Goal: Information Seeking & Learning: Learn about a topic

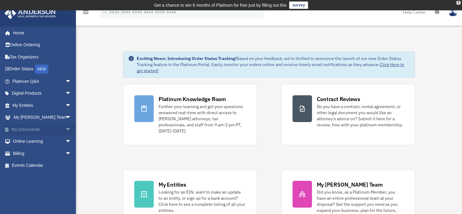
click at [65, 128] on span "arrow_drop_down" at bounding box center [71, 129] width 12 height 12
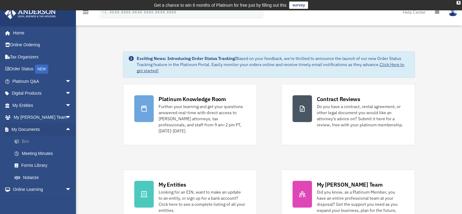
click at [26, 141] on link "Box" at bounding box center [45, 141] width 72 height 12
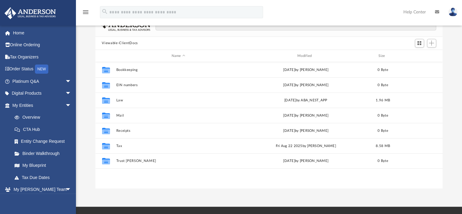
scroll to position [52, 0]
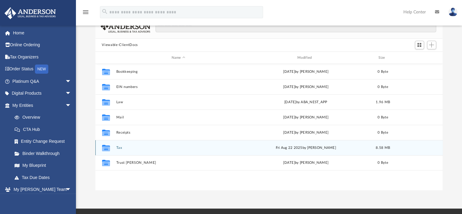
click at [333, 149] on div "Fri Aug 22 2025 by Dana Cummings" at bounding box center [305, 147] width 125 height 5
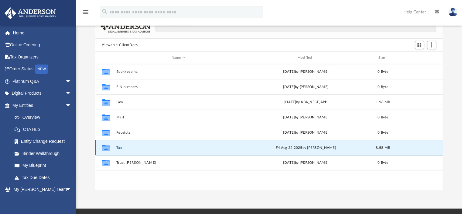
click at [333, 149] on div "Fri Aug 22 2025 by Dana Cummings" at bounding box center [305, 147] width 125 height 5
click at [104, 145] on icon "grid" at bounding box center [106, 148] width 8 height 6
click at [119, 148] on button "Tax" at bounding box center [178, 147] width 125 height 4
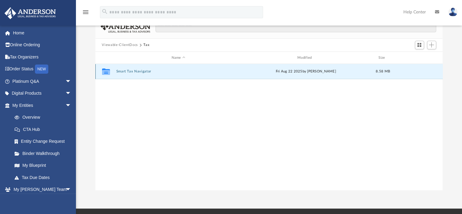
click at [132, 70] on button "Smart Tax Navigator" at bounding box center [178, 72] width 125 height 4
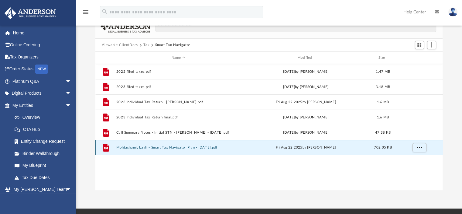
click at [139, 148] on button "Mohtashami, Layli - Smart Tax Navigator Plan - 08-12-2025.pdf" at bounding box center [178, 147] width 125 height 4
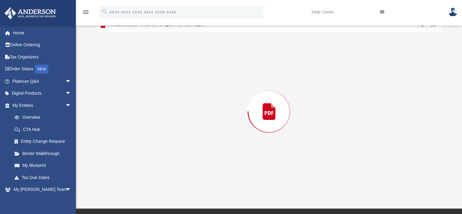
click at [139, 148] on div "Preview" at bounding box center [268, 111] width 347 height 157
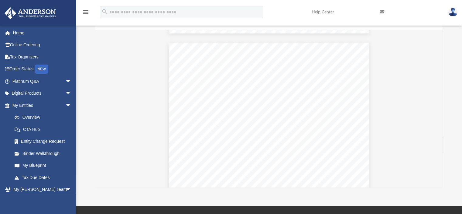
scroll to position [2962, 0]
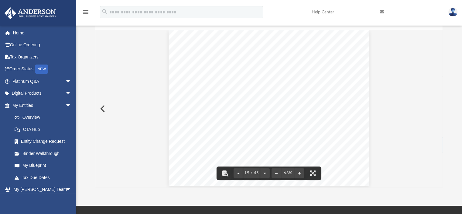
click at [350, 174] on div "Strategy Management Corporation 2025 2026 C corporation management fee $2,040 $…" at bounding box center [269, 107] width 201 height 155
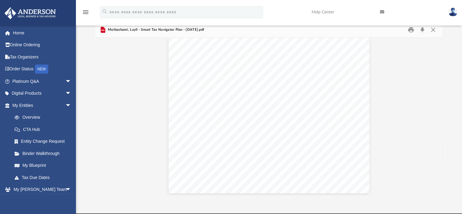
scroll to position [45, 0]
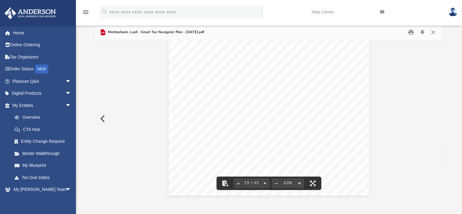
click at [265, 183] on button "File preview" at bounding box center [265, 182] width 10 height 13
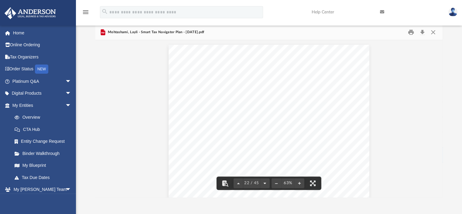
scroll to position [3450, 0]
click at [238, 183] on button "File preview" at bounding box center [239, 182] width 10 height 13
click at [265, 182] on button "File preview" at bounding box center [265, 182] width 10 height 13
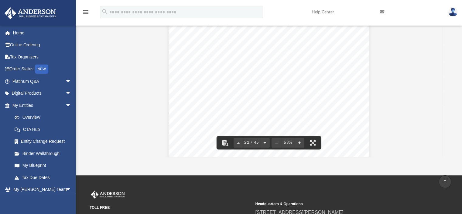
scroll to position [81, 0]
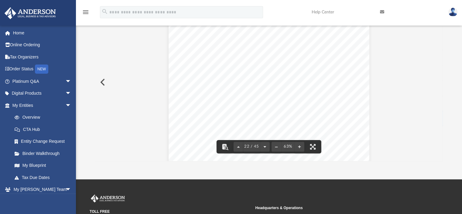
click at [262, 145] on button "File preview" at bounding box center [265, 146] width 10 height 13
click at [265, 145] on button "File preview" at bounding box center [265, 146] width 10 height 13
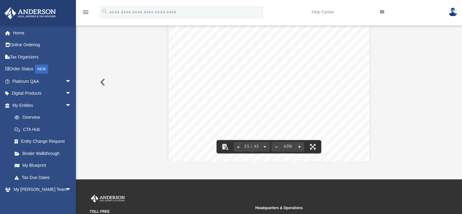
scroll to position [3944, 0]
click at [265, 145] on button "File preview" at bounding box center [265, 146] width 10 height 13
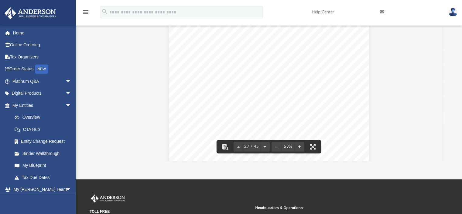
click at [265, 145] on button "File preview" at bounding box center [265, 146] width 10 height 13
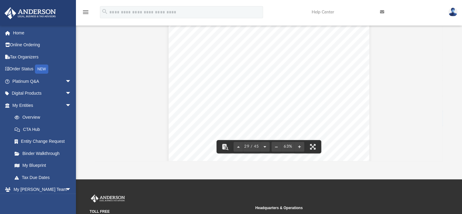
scroll to position [4765, 0]
click at [239, 147] on button "File preview" at bounding box center [239, 146] width 10 height 13
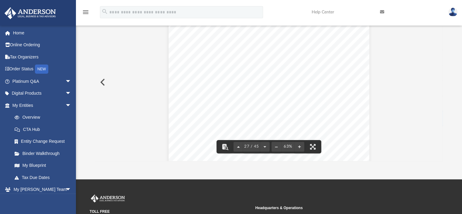
click at [238, 147] on button "File preview" at bounding box center [239, 146] width 10 height 13
click at [265, 147] on button "File preview" at bounding box center [265, 146] width 10 height 13
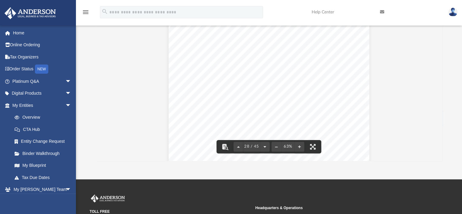
click at [265, 147] on button "File preview" at bounding box center [265, 146] width 10 height 13
click at [240, 145] on button "File preview" at bounding box center [239, 146] width 10 height 13
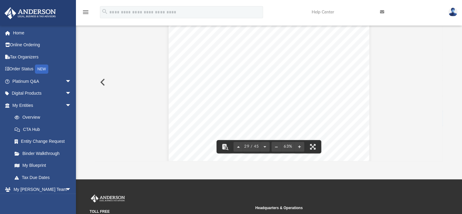
scroll to position [4601, 0]
click at [264, 145] on button "File preview" at bounding box center [265, 146] width 10 height 13
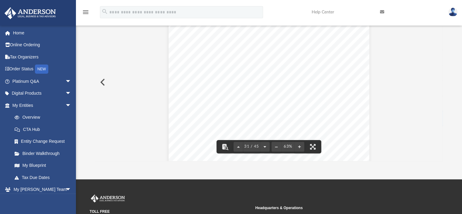
click at [265, 144] on button "File preview" at bounding box center [265, 146] width 10 height 13
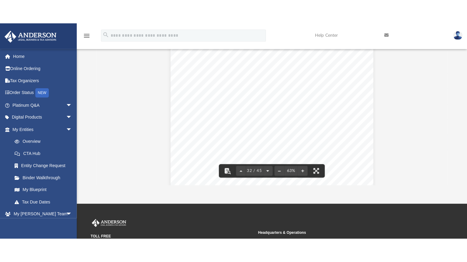
scroll to position [5258, 0]
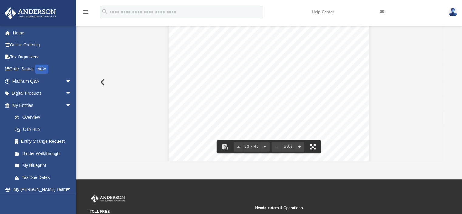
click at [310, 144] on button "File preview" at bounding box center [312, 146] width 13 height 13
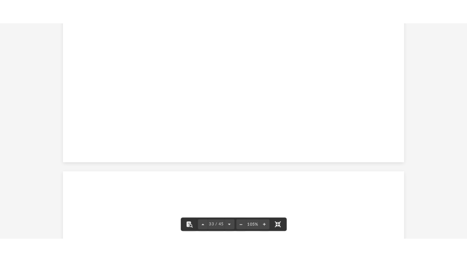
scroll to position [8641, 0]
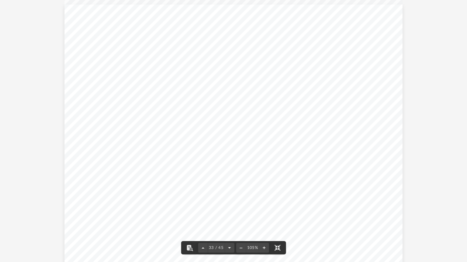
click at [227, 213] on button "File preview" at bounding box center [229, 247] width 10 height 13
click at [228, 213] on button "File preview" at bounding box center [229, 247] width 10 height 13
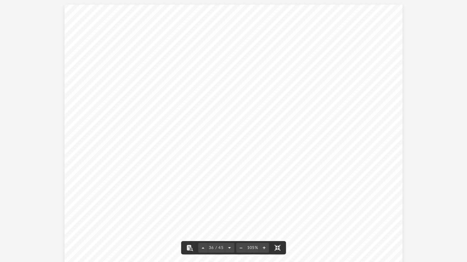
scroll to position [9451, 0]
click at [228, 213] on button "File preview" at bounding box center [229, 247] width 10 height 13
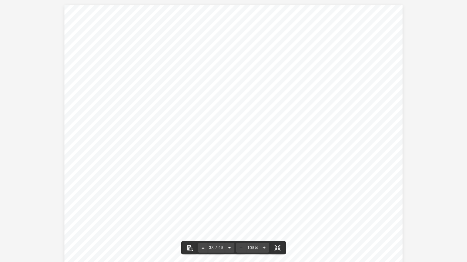
click at [228, 213] on button "File preview" at bounding box center [229, 247] width 10 height 13
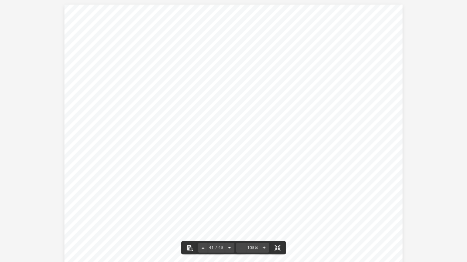
scroll to position [10801, 0]
click at [228, 213] on button "File preview" at bounding box center [229, 247] width 10 height 13
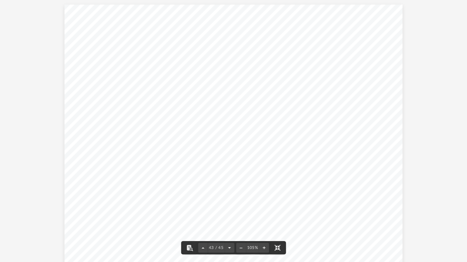
click at [228, 213] on button "File preview" at bounding box center [229, 247] width 10 height 13
click at [229, 213] on button "File preview" at bounding box center [229, 247] width 10 height 13
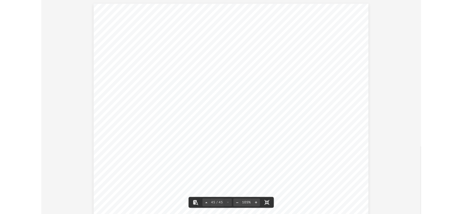
scroll to position [11881, 0]
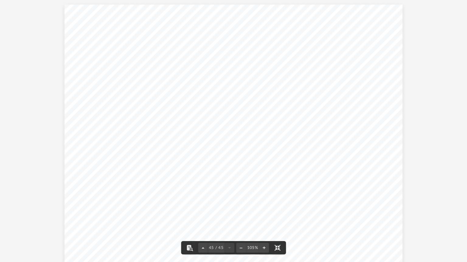
click at [276, 213] on button "File preview" at bounding box center [276, 247] width 13 height 13
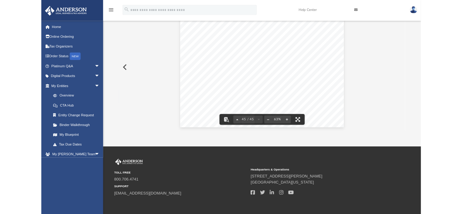
scroll to position [7230, 0]
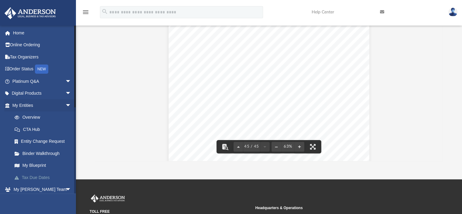
click at [44, 177] on link "Tax Due Dates" at bounding box center [45, 177] width 72 height 12
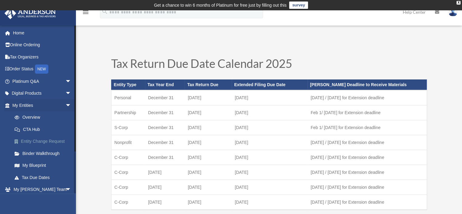
click at [53, 138] on link "Entity Change Request" at bounding box center [45, 141] width 72 height 12
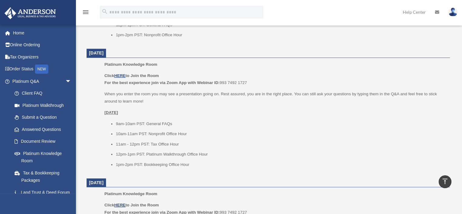
scroll to position [413, 0]
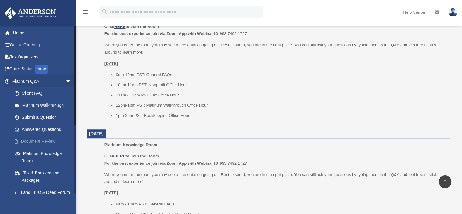
click at [177, 138] on dl "[DATE] Platinum Knowledge Room Click HERE to Join the Room For the best experie…" at bounding box center [268, 192] width 363 height 643
click at [40, 139] on link "Document Review" at bounding box center [45, 141] width 72 height 12
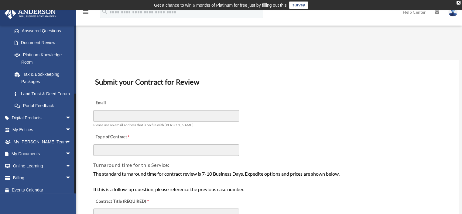
scroll to position [109, 0]
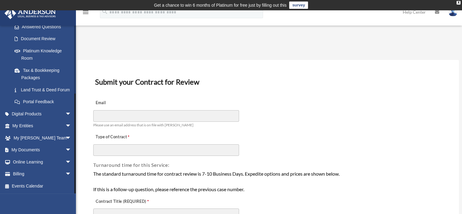
drag, startPoint x: 74, startPoint y: 88, endPoint x: 85, endPoint y: 175, distance: 86.9
click at [31, 147] on link "My Documents arrow_drop_down" at bounding box center [42, 150] width 76 height 12
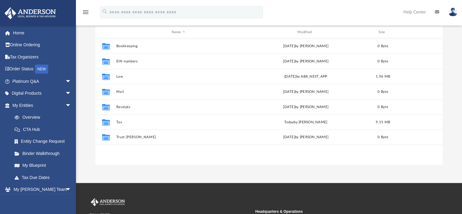
scroll to position [88, 0]
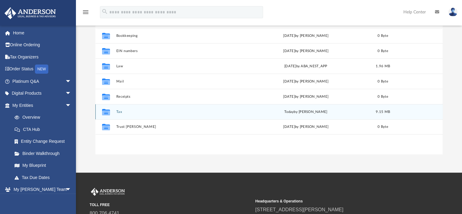
click at [107, 112] on icon "grid" at bounding box center [106, 112] width 8 height 6
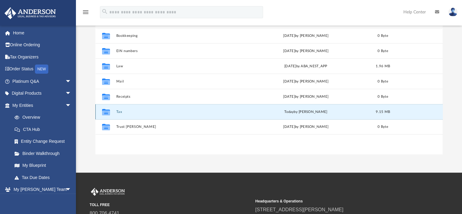
click at [120, 111] on button "Tax" at bounding box center [178, 112] width 125 height 4
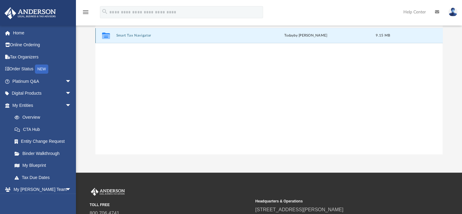
click at [124, 35] on button "Smart Tax Navigator" at bounding box center [178, 36] width 125 height 4
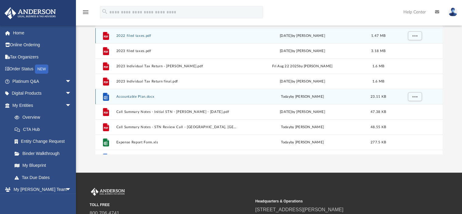
click at [104, 95] on icon "grid" at bounding box center [106, 97] width 6 height 8
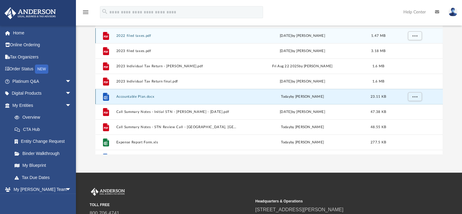
drag, startPoint x: 106, startPoint y: 95, endPoint x: 103, endPoint y: 97, distance: 3.4
click at [103, 97] on icon "File" at bounding box center [106, 97] width 10 height 10
click at [107, 96] on icon "grid" at bounding box center [106, 98] width 4 height 4
click at [105, 96] on icon "grid" at bounding box center [106, 98] width 4 height 4
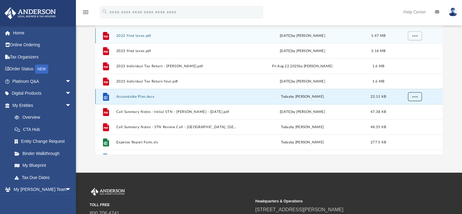
click at [417, 96] on button "More options" at bounding box center [415, 96] width 14 height 9
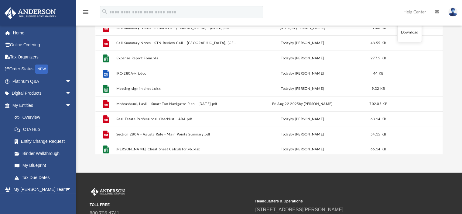
scroll to position [87, 0]
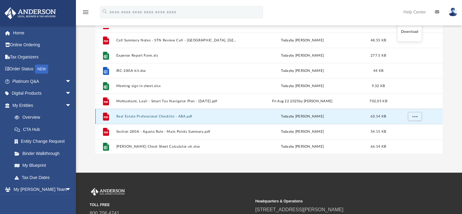
click at [159, 115] on button "Real Estate Professional Checklist - ABA.pdf" at bounding box center [177, 116] width 122 height 4
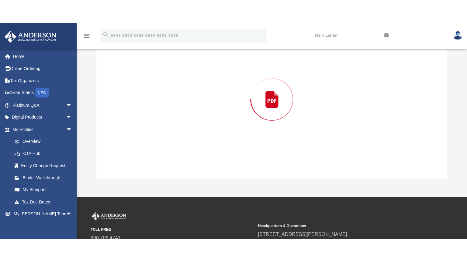
scroll to position [69, 0]
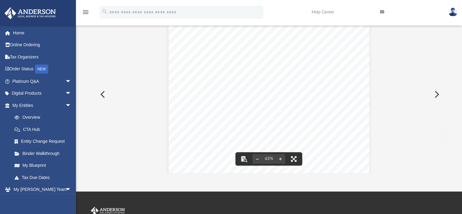
click at [293, 159] on button "File preview" at bounding box center [293, 158] width 13 height 13
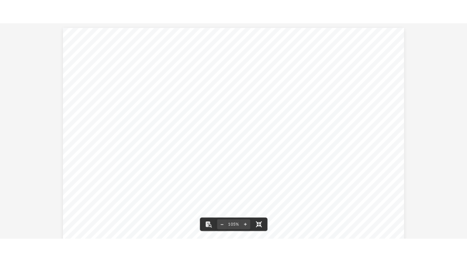
scroll to position [133, 347]
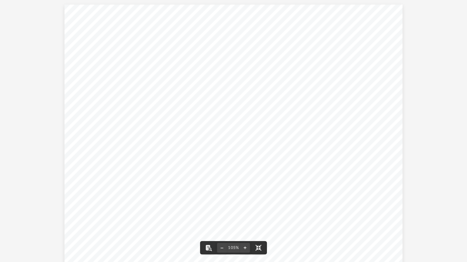
click at [293, 196] on div "Test #1 - Real Estate Trades or Businesses (1) (2) (3) (4) (5) (6) (7) (8) Real…" at bounding box center [233, 135] width 338 height 261
click at [257, 213] on button "File preview" at bounding box center [257, 247] width 13 height 13
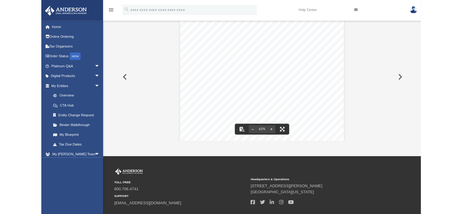
scroll to position [133, 343]
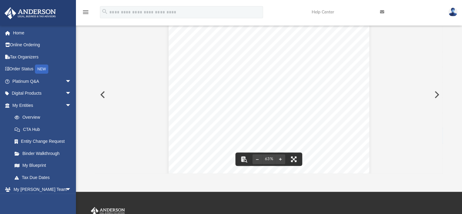
click at [294, 158] on button "File preview" at bounding box center [293, 158] width 13 height 13
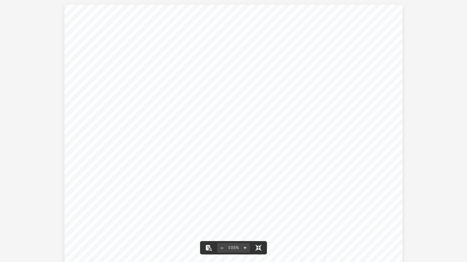
scroll to position [133, 347]
click at [338, 106] on div "Test #1 - Real Estate Trades or Businesses (1) (2) (3) (4) (5) (6) (7) (8) Real…" at bounding box center [233, 135] width 338 height 261
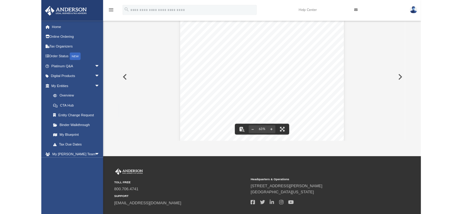
scroll to position [133, 343]
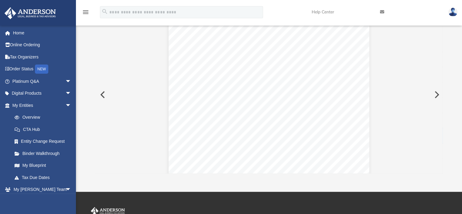
click at [436, 96] on button "Preview" at bounding box center [435, 94] width 13 height 17
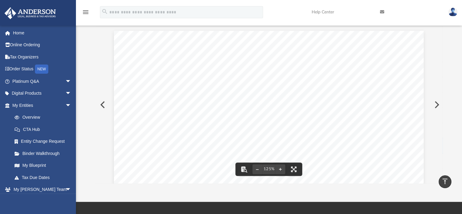
scroll to position [55, 0]
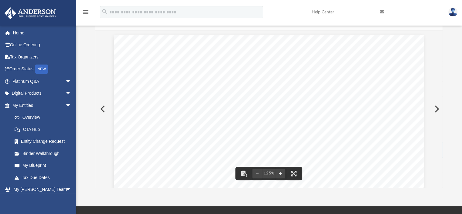
click at [436, 107] on button "Preview" at bounding box center [435, 108] width 13 height 17
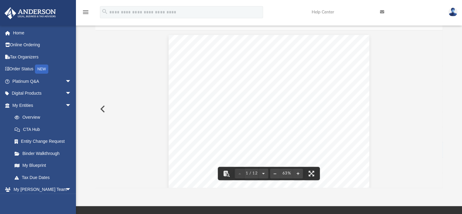
click at [265, 172] on button "File preview" at bounding box center [263, 172] width 10 height 13
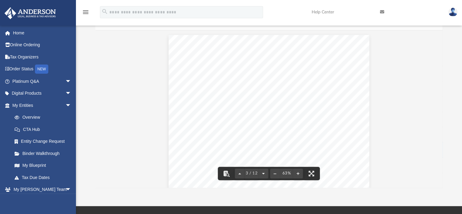
click at [265, 172] on button "File preview" at bounding box center [263, 172] width 10 height 13
click at [262, 174] on button "File preview" at bounding box center [263, 172] width 10 height 13
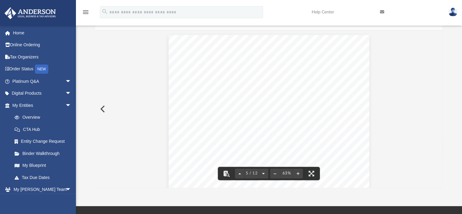
scroll to position [821, 0]
click at [264, 173] on button "File preview" at bounding box center [263, 172] width 10 height 13
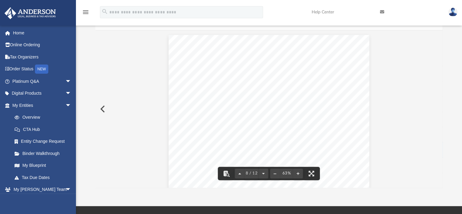
click at [241, 173] on button "File preview" at bounding box center [240, 172] width 10 height 13
click at [263, 172] on button "File preview" at bounding box center [263, 172] width 10 height 13
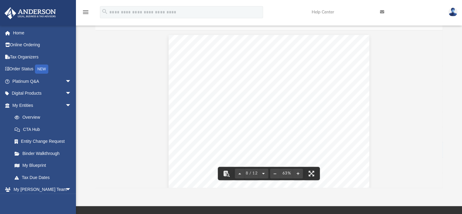
scroll to position [1315, 0]
click at [263, 172] on button "File preview" at bounding box center [263, 172] width 10 height 13
click at [263, 172] on button "File preview" at bounding box center [265, 172] width 10 height 13
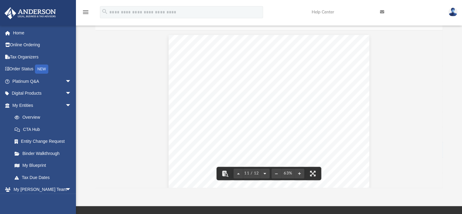
click at [263, 172] on button "File preview" at bounding box center [265, 172] width 10 height 13
click at [263, 173] on div "12 / 12" at bounding box center [252, 173] width 36 height 10
click at [383, 12] on icon at bounding box center [382, 12] width 4 height 4
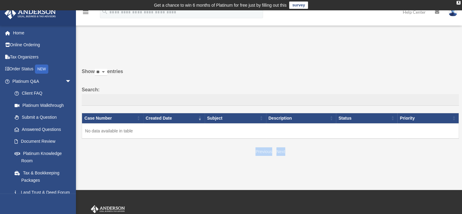
drag, startPoint x: 76, startPoint y: 182, endPoint x: 79, endPoint y: 203, distance: 20.9
click at [79, 203] on div "menu search Site Menu add [EMAIL_ADDRESS][DOMAIN_NAME] My Profile Reset Passwor…" at bounding box center [231, 156] width 462 height 293
click at [49, 190] on link "Land Trust & Deed Forum" at bounding box center [45, 192] width 72 height 12
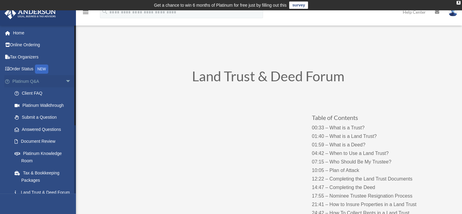
click at [65, 80] on span "arrow_drop_down" at bounding box center [71, 81] width 12 height 12
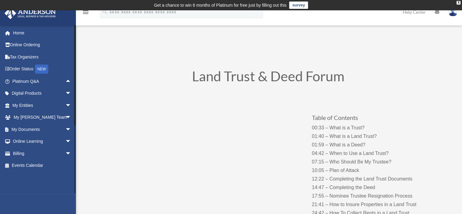
drag, startPoint x: 75, startPoint y: 106, endPoint x: 77, endPoint y: 156, distance: 49.8
click at [65, 126] on span "arrow_drop_down" at bounding box center [71, 129] width 12 height 12
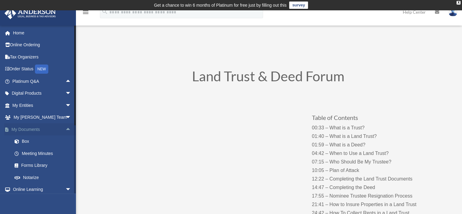
click at [65, 126] on span "arrow_drop_up" at bounding box center [71, 129] width 12 height 12
click at [65, 128] on span "arrow_drop_down" at bounding box center [71, 129] width 12 height 12
click at [65, 115] on span "arrow_drop_down" at bounding box center [71, 117] width 12 height 12
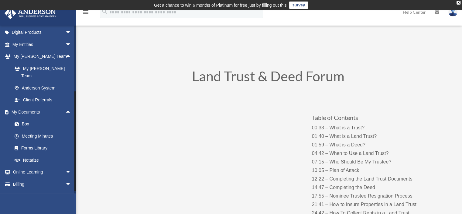
scroll to position [63, 0]
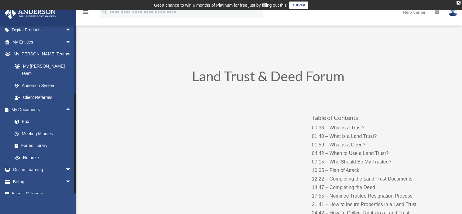
drag, startPoint x: 74, startPoint y: 99, endPoint x: 86, endPoint y: 198, distance: 99.1
click at [34, 115] on link "Box" at bounding box center [45, 121] width 72 height 12
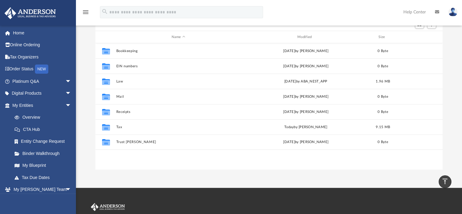
scroll to position [69, 0]
